Goal: Communication & Community: Answer question/provide support

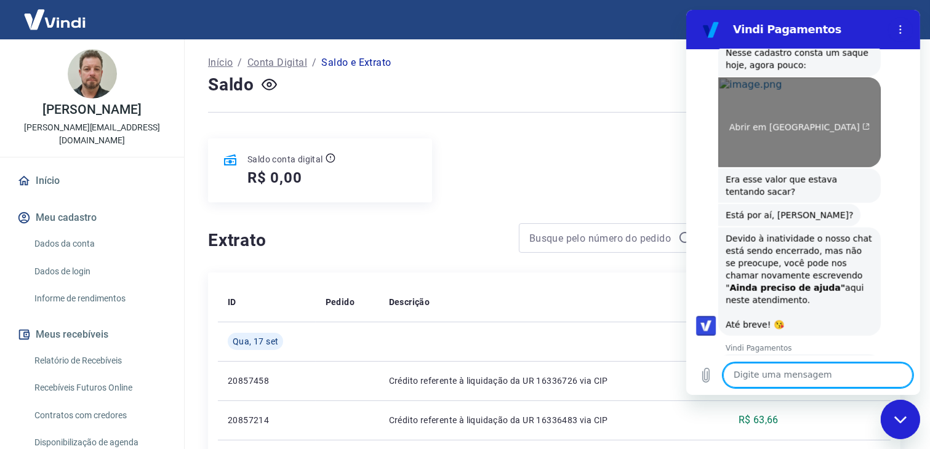
scroll to position [1464, 0]
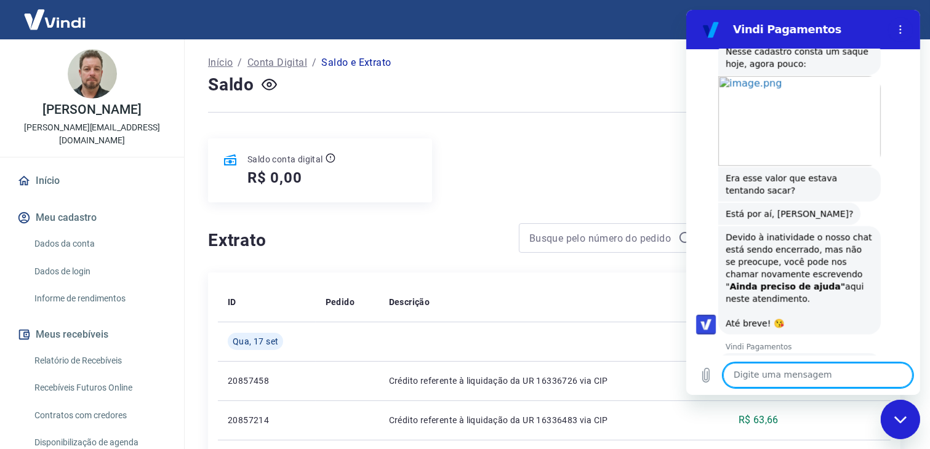
click at [782, 375] on textarea at bounding box center [817, 375] width 190 height 25
type textarea "O saque foi feito via email"
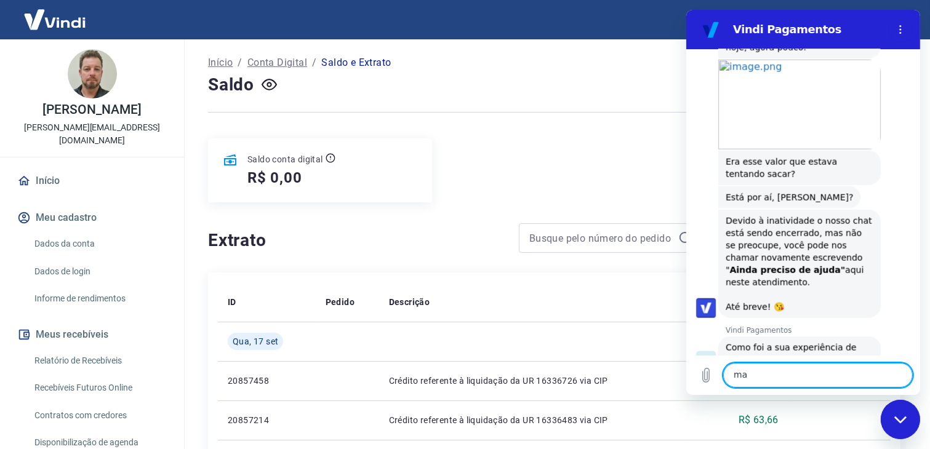
scroll to position [1484, 0]
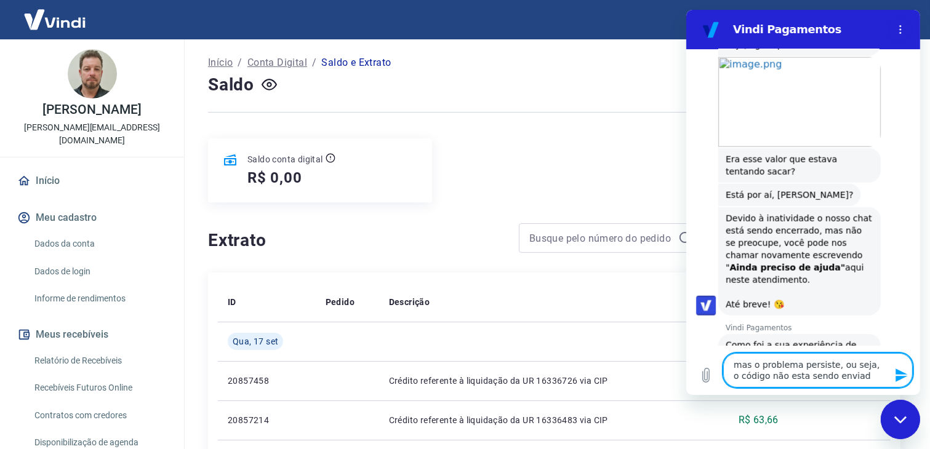
type textarea "mas o problema persiste, ou seja, o código não esta sendo enviado"
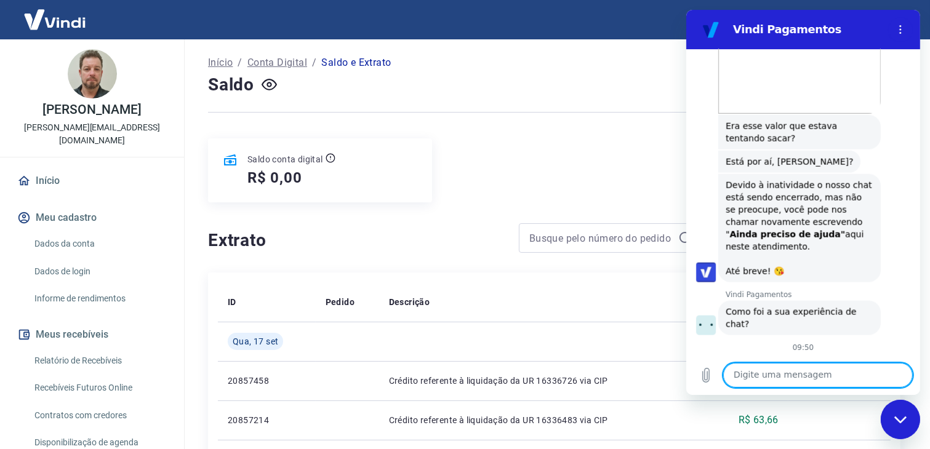
scroll to position [1519, 0]
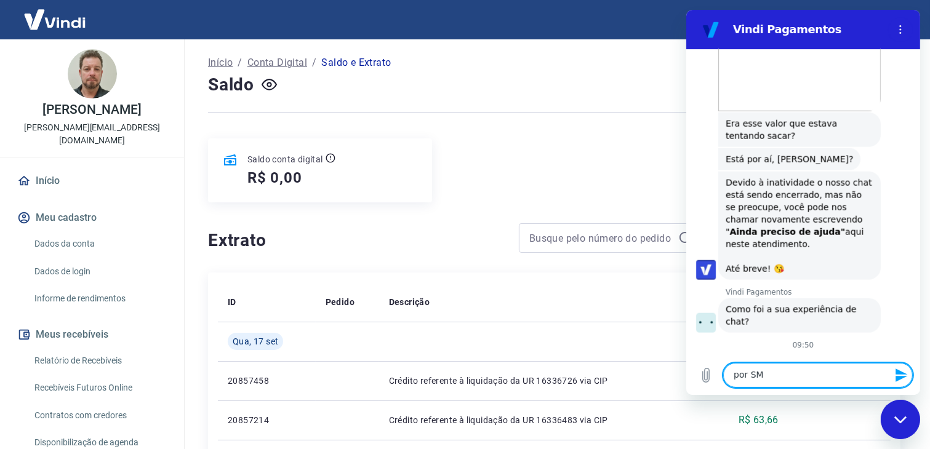
type textarea "por SMS"
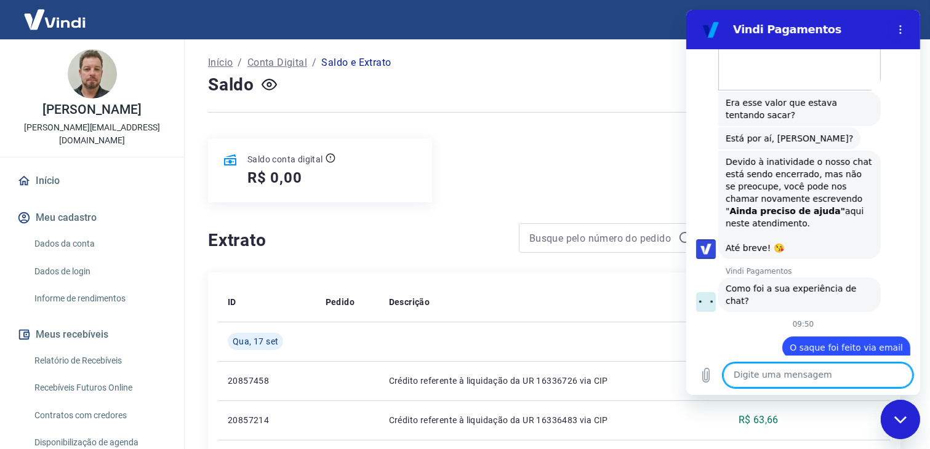
scroll to position [1543, 0]
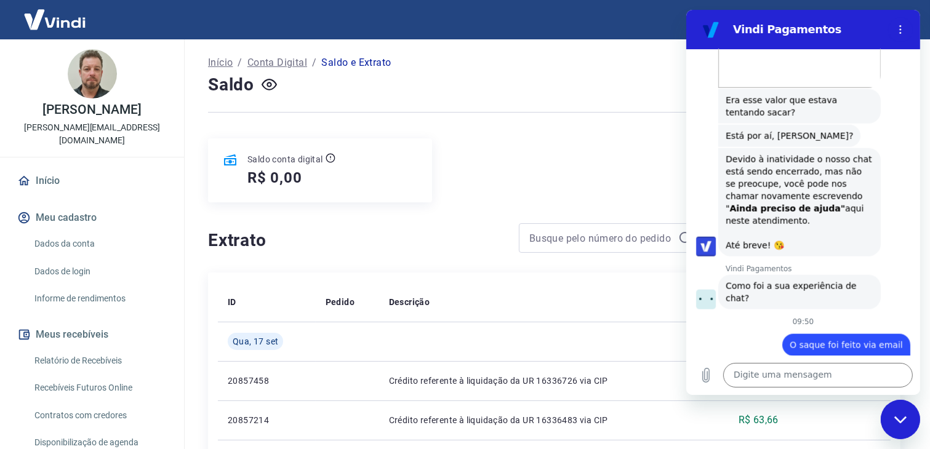
click at [895, 418] on icon "Fechar janela de mensagens" at bounding box center [899, 419] width 13 height 8
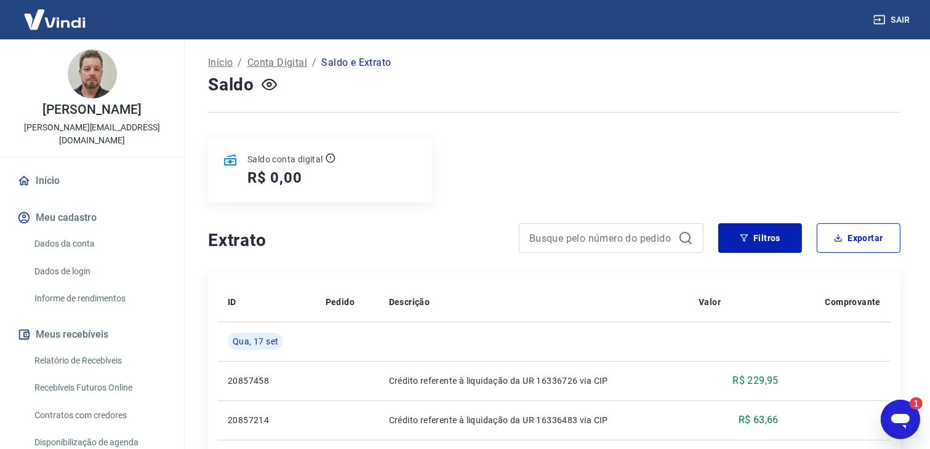
scroll to position [0, 0]
click at [905, 420] on icon "Abrir janela de mensagens, 1 mensagem não lida" at bounding box center [899, 420] width 18 height 15
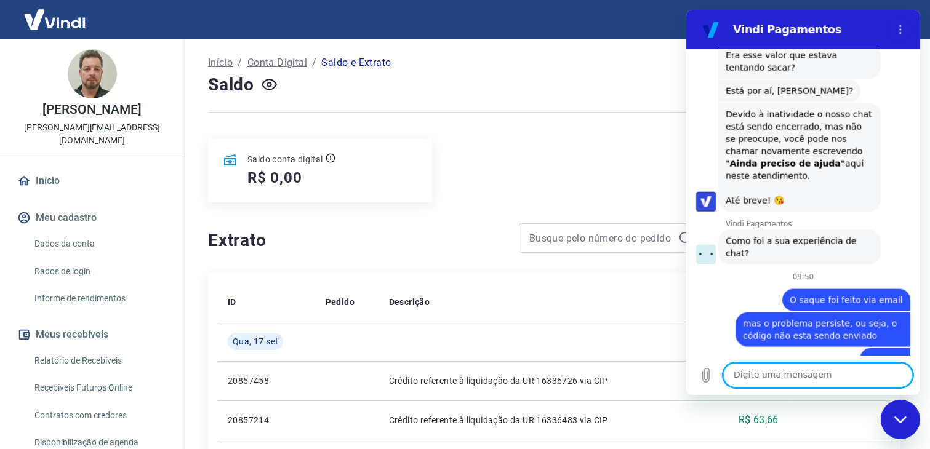
scroll to position [1669, 0]
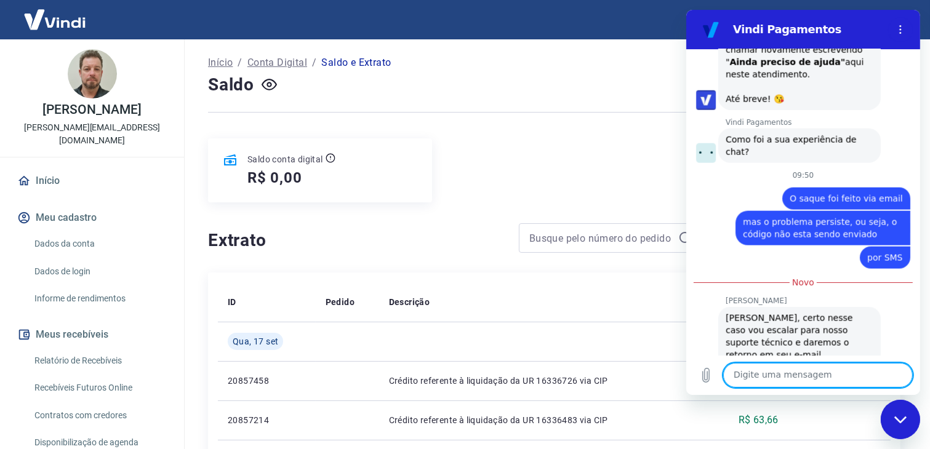
click at [762, 372] on textarea at bounding box center [817, 375] width 190 height 25
type textarea "o"
type textarea "OK. Fico no aguardo"
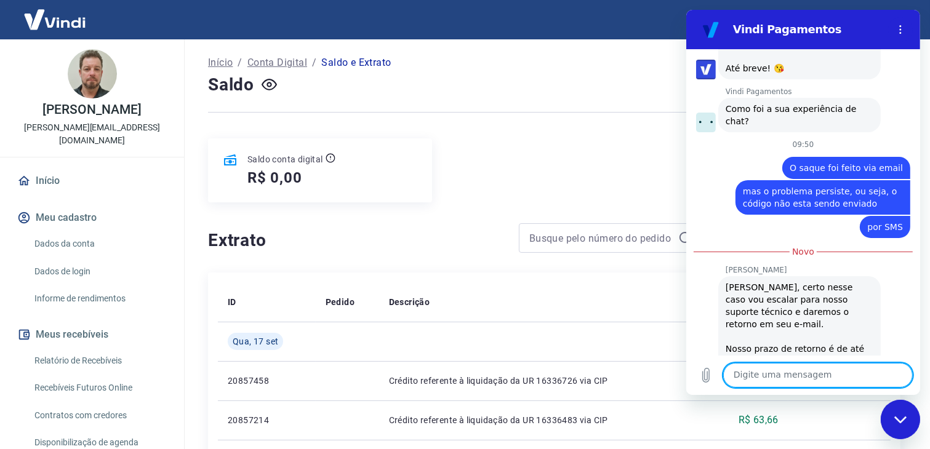
scroll to position [1699, 0]
click at [900, 414] on div "Fechar janela de mensagens" at bounding box center [899, 419] width 37 height 37
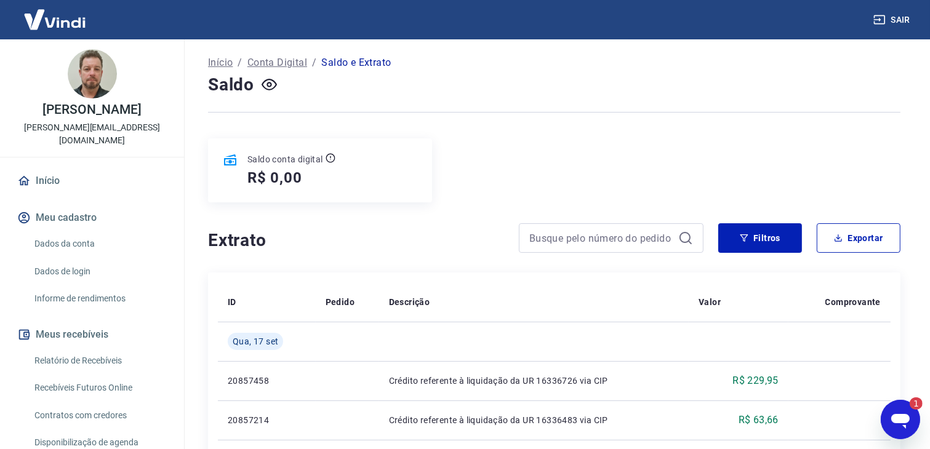
scroll to position [0, 0]
